Goal: Communication & Community: Participate in discussion

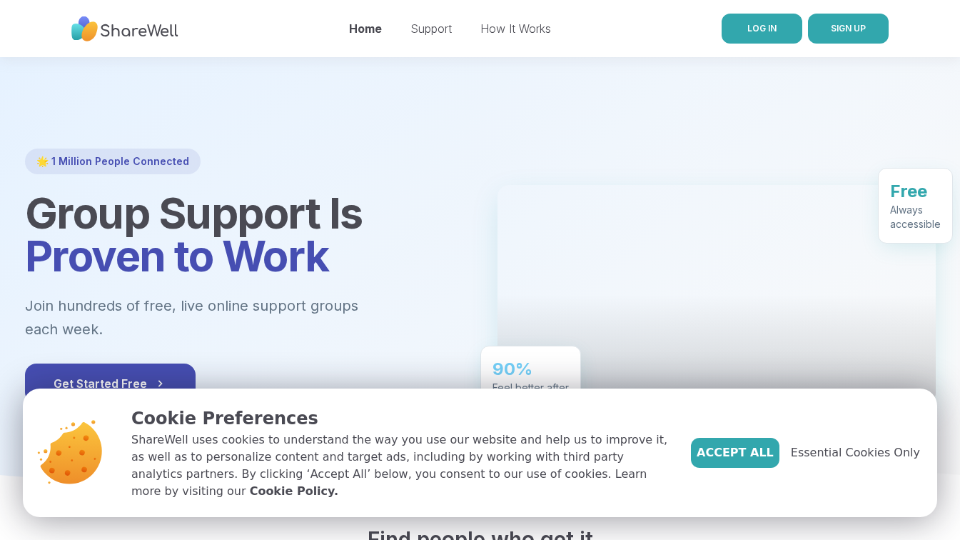
click at [748, 27] on span "LOG IN" at bounding box center [761, 28] width 29 height 11
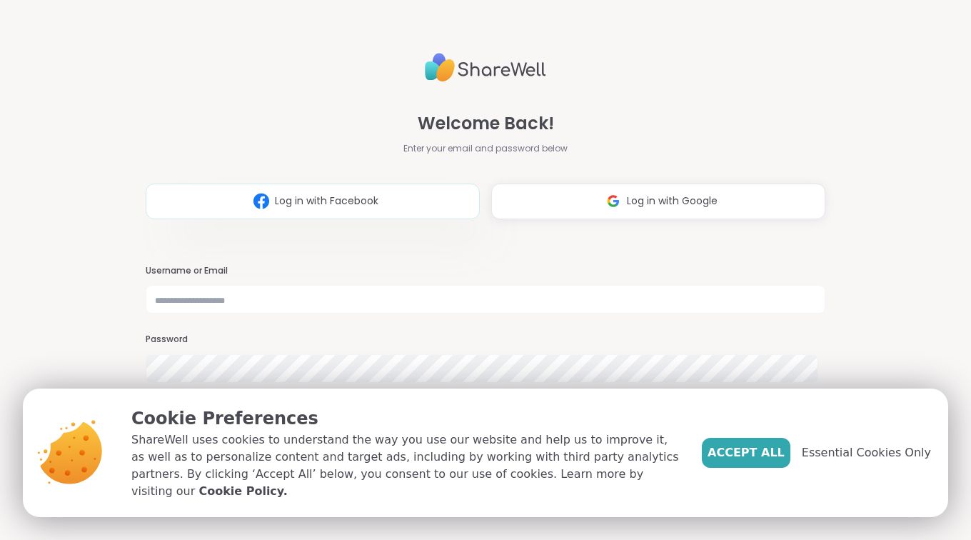
click at [429, 196] on button "Log in with Facebook" at bounding box center [313, 201] width 334 height 36
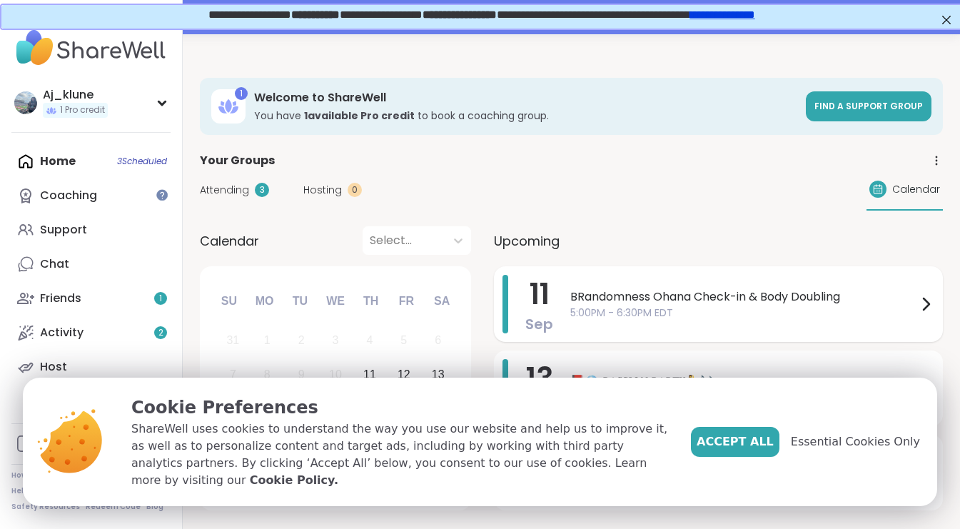
click at [715, 284] on div "BRandomness Ohana Check-in & Body Doubling 5:00PM - 6:30PM EDT" at bounding box center [752, 304] width 364 height 59
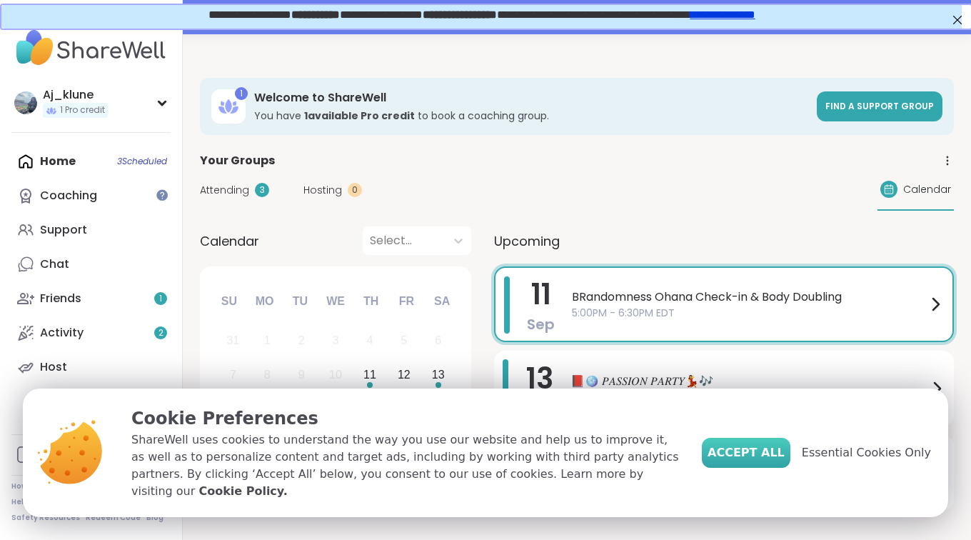
click at [746, 457] on span "Accept All" at bounding box center [745, 452] width 77 height 17
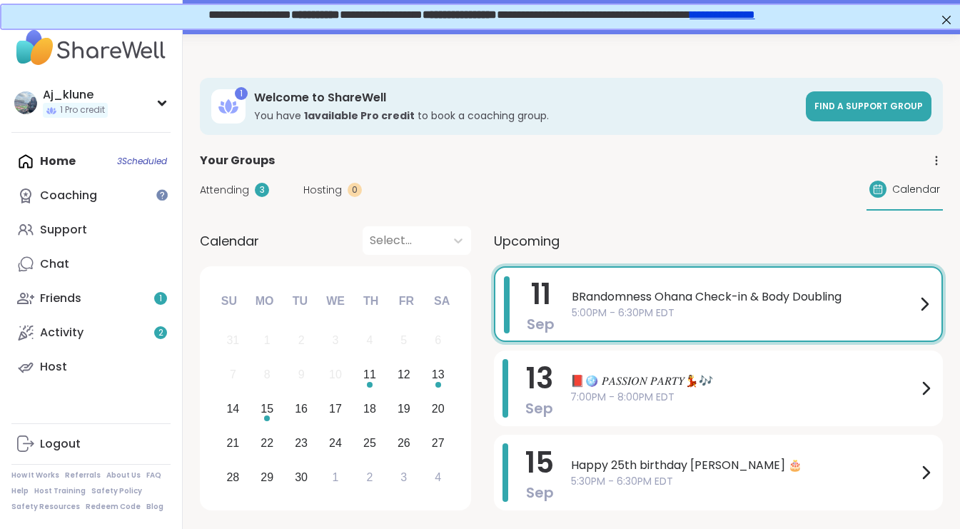
click at [709, 296] on span "BRandomness Ohana Check-in & Body Doubling" at bounding box center [744, 296] width 344 height 17
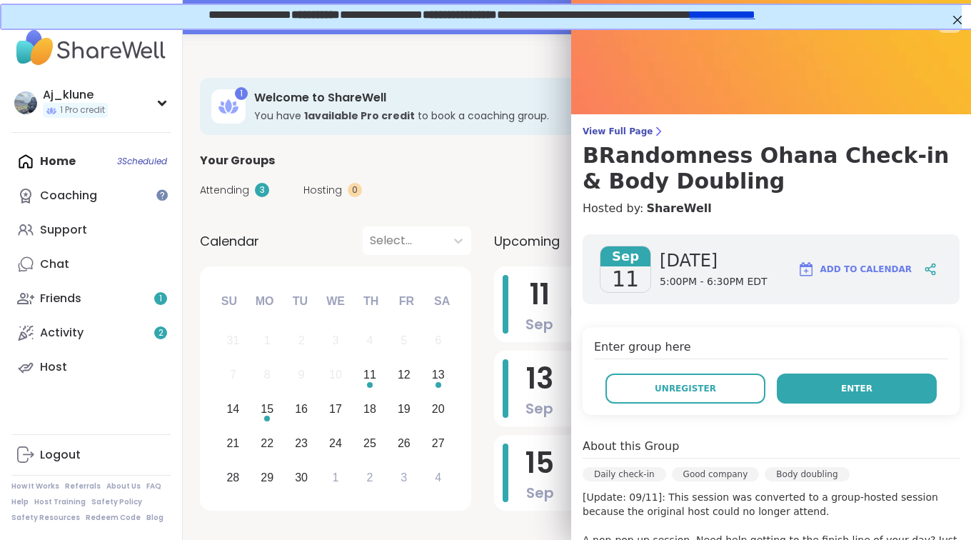
drag, startPoint x: 804, startPoint y: 390, endPoint x: 788, endPoint y: 397, distance: 17.9
click at [788, 397] on button "Enter" at bounding box center [856, 388] width 160 height 30
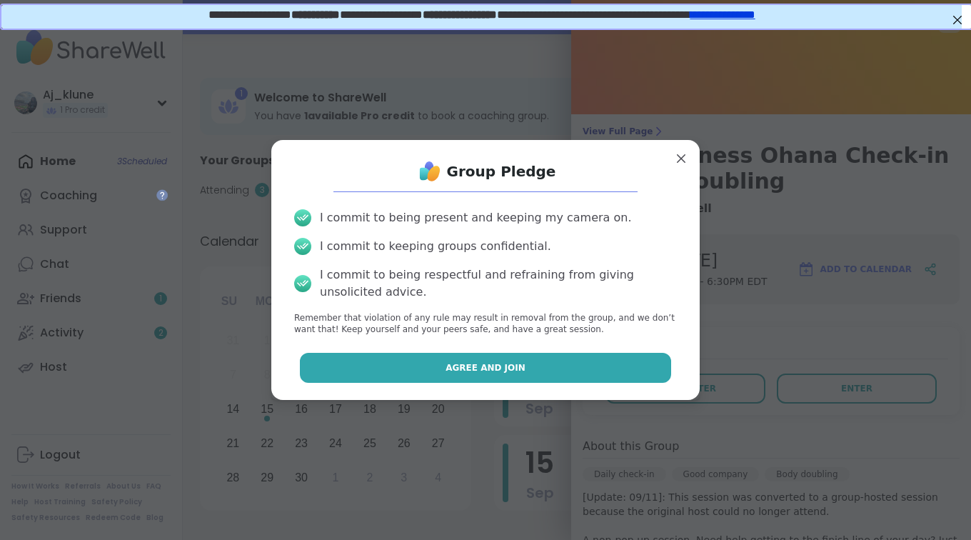
click at [573, 359] on button "Agree and Join" at bounding box center [486, 368] width 372 height 30
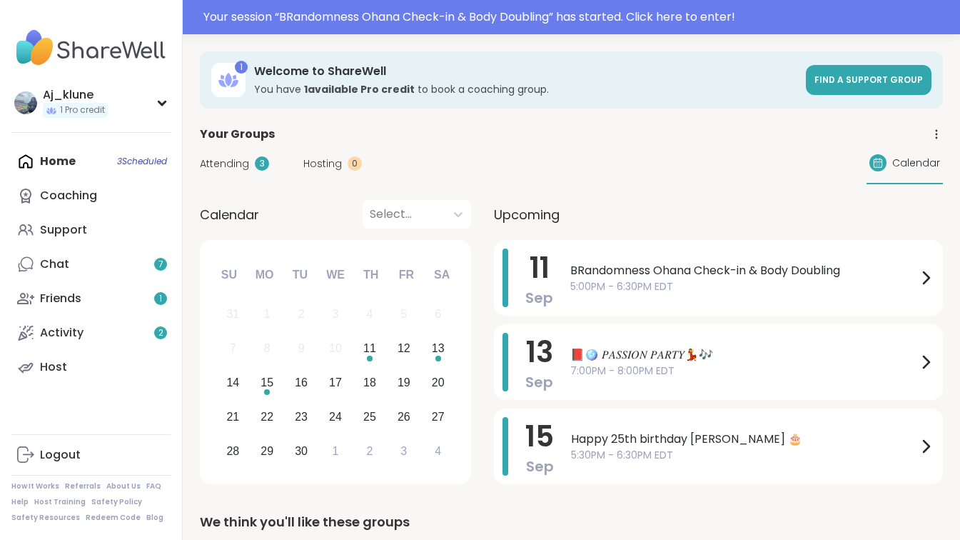
click at [621, 292] on span "5:00PM - 6:30PM EDT" at bounding box center [743, 286] width 347 height 15
